Goal: Task Accomplishment & Management: Manage account settings

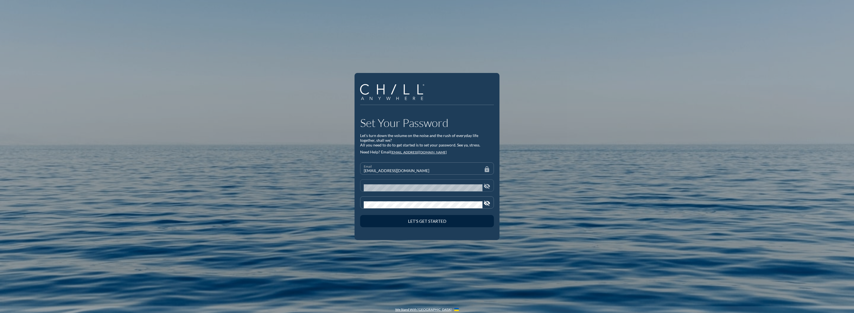
click at [421, 182] on div "Password" at bounding box center [423, 186] width 119 height 12
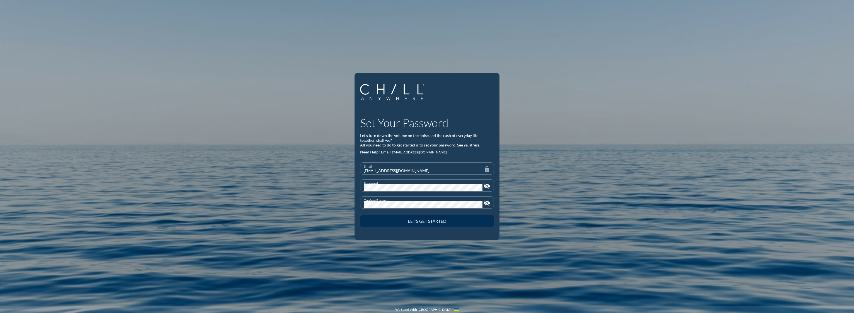
click at [446, 222] on div "Let’s Get Started" at bounding box center [427, 221] width 114 height 5
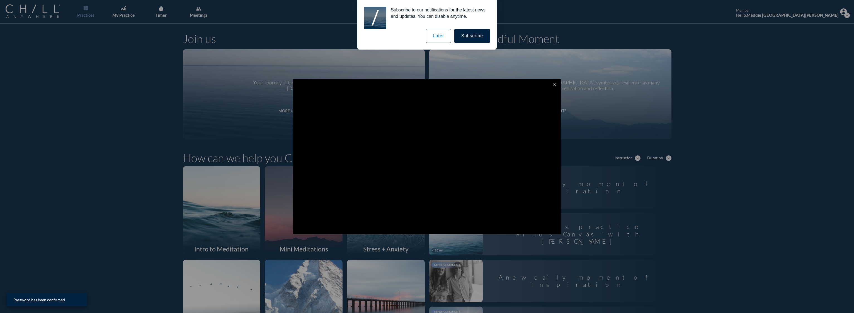
click at [445, 34] on button "Later" at bounding box center [438, 36] width 25 height 14
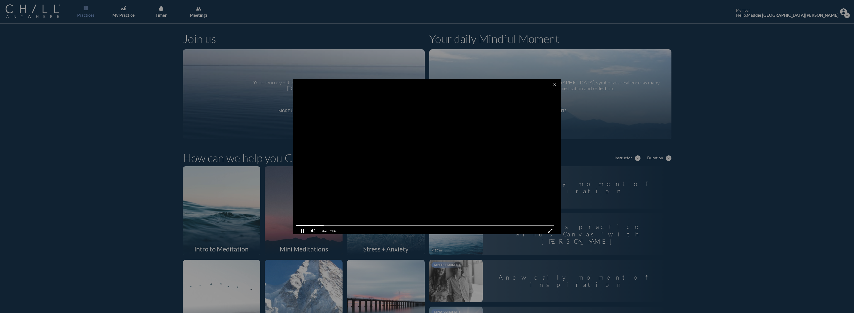
click at [444, 177] on video at bounding box center [427, 157] width 268 height 157
click at [303, 226] on pjsdiv at bounding box center [425, 226] width 258 height 4
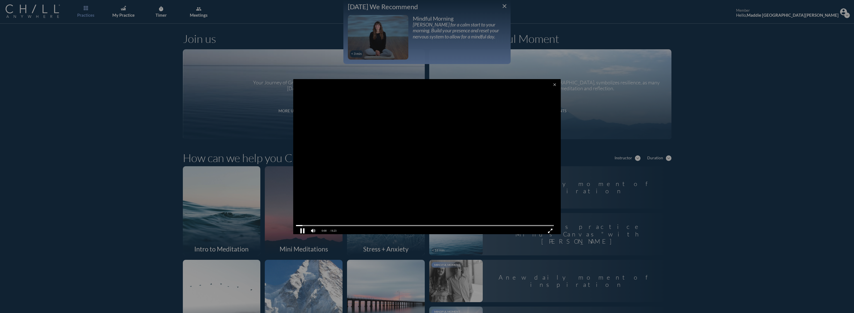
click at [303, 230] on pjsdiv at bounding box center [303, 231] width 10 height 10
click at [553, 85] on icon "close" at bounding box center [555, 85] width 4 height 4
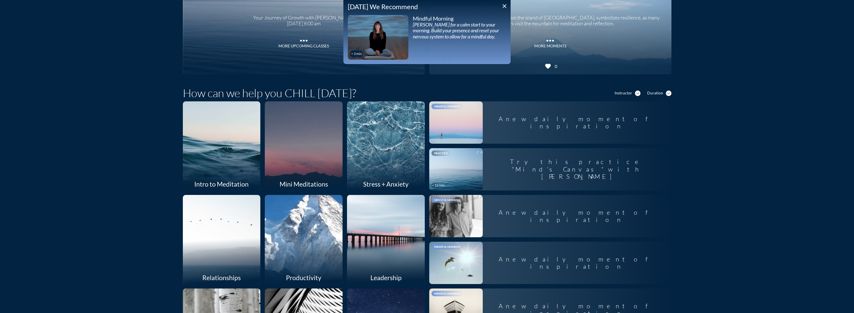
scroll to position [139, 0]
